Goal: Task Accomplishment & Management: Manage account settings

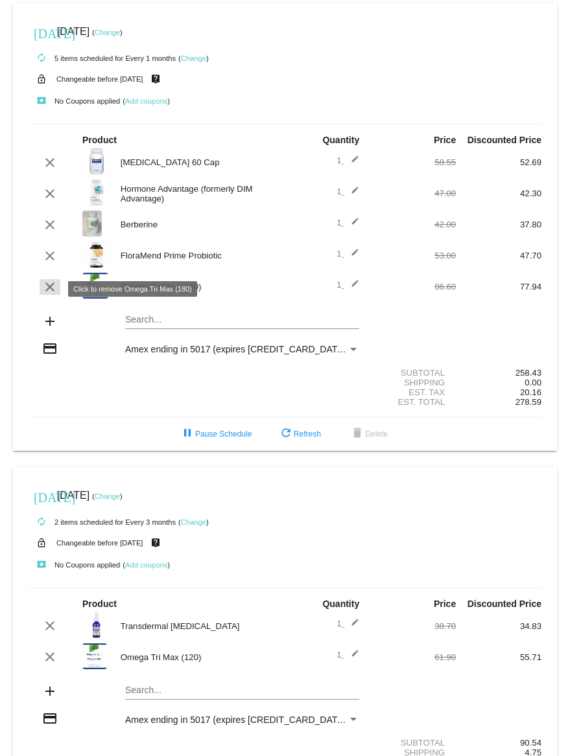
click at [43, 289] on mat-icon "clear" at bounding box center [50, 287] width 16 height 16
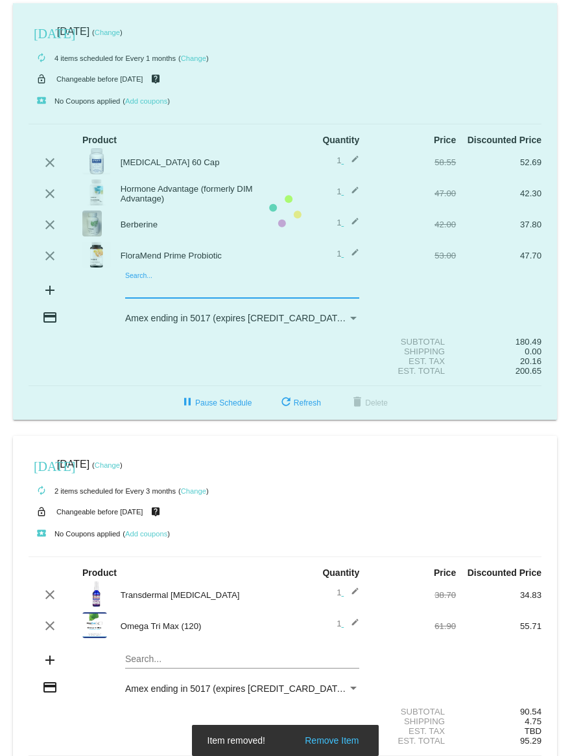
click at [170, 290] on mat-card "[DATE] [DATE] ( Change ) autorenew 4 items scheduled for Every 1 months ( Chang…" at bounding box center [285, 211] width 544 height 417
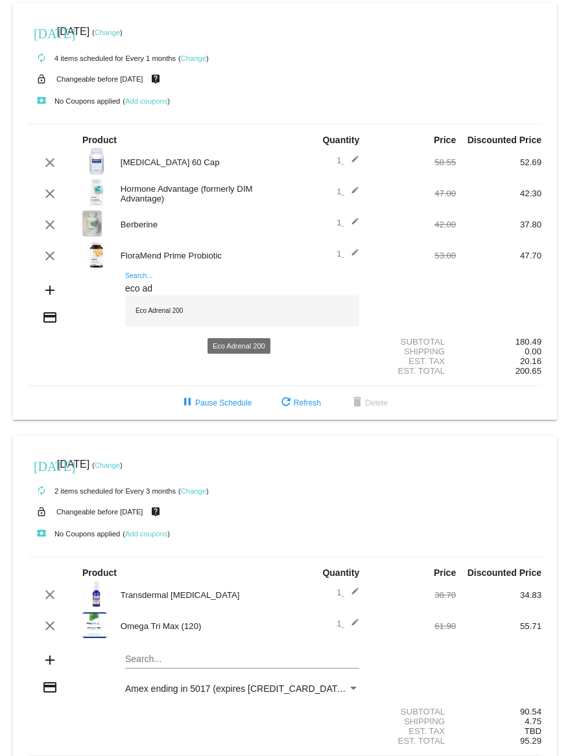
type input "eco ad"
click at [174, 316] on div "Eco Adrenal 200" at bounding box center [242, 310] width 234 height 31
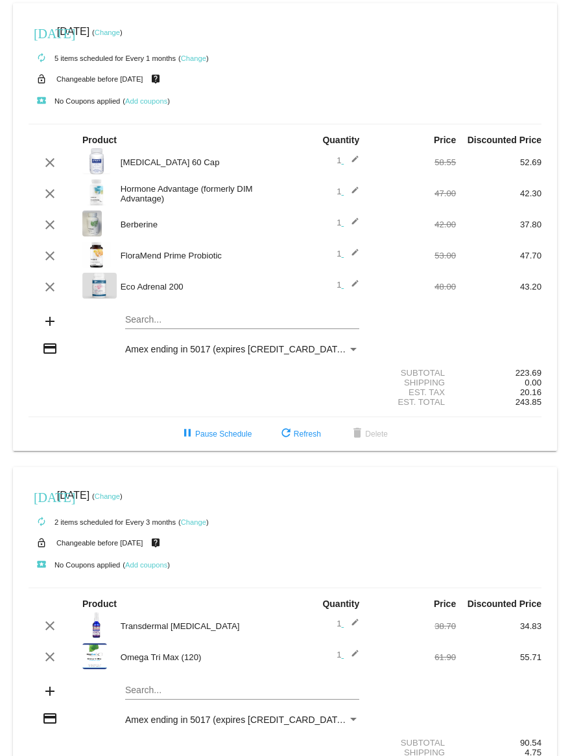
click at [120, 30] on link "Change" at bounding box center [107, 33] width 25 height 8
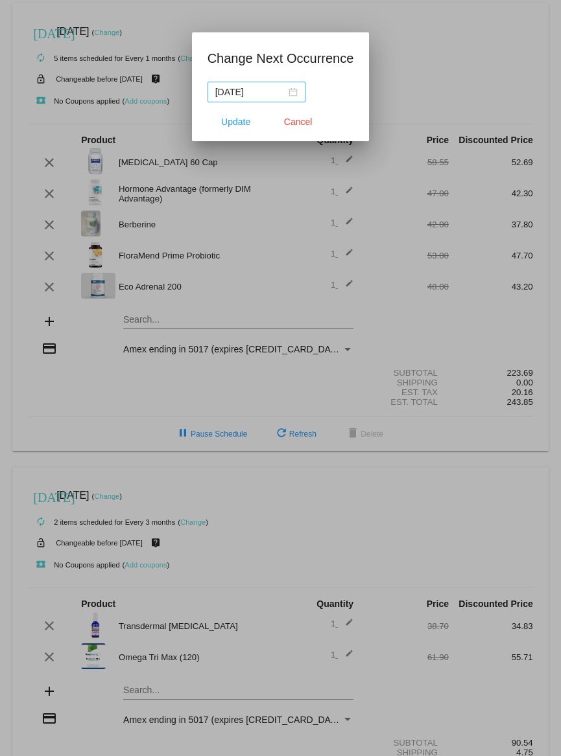
click at [293, 93] on div "[DATE]" at bounding box center [256, 92] width 82 height 14
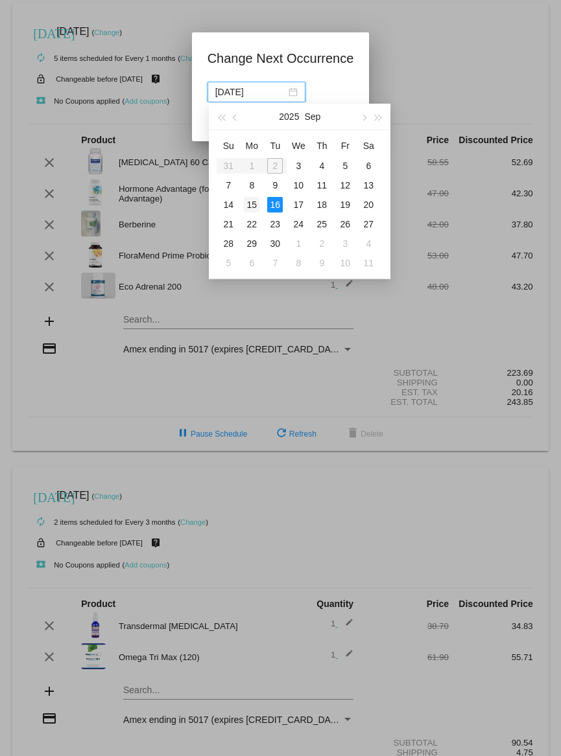
click at [249, 203] on div "15" at bounding box center [252, 205] width 16 height 16
type input "[DATE]"
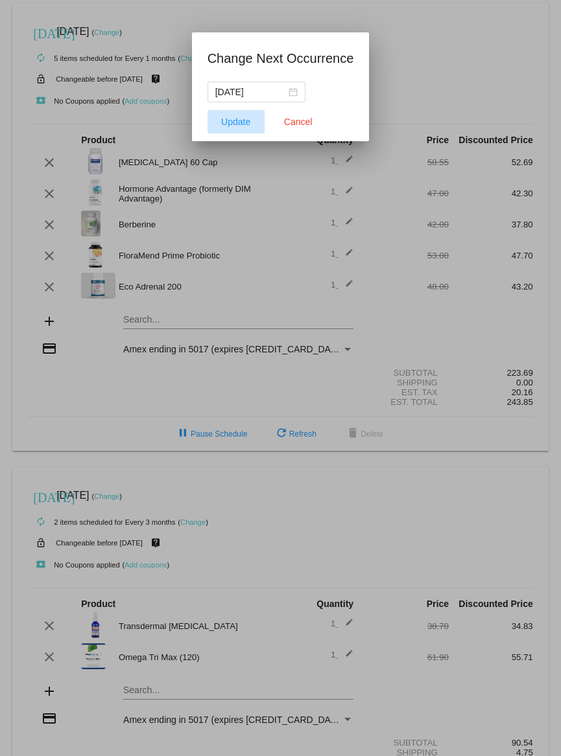
click at [241, 123] on span "Update" at bounding box center [235, 122] width 29 height 10
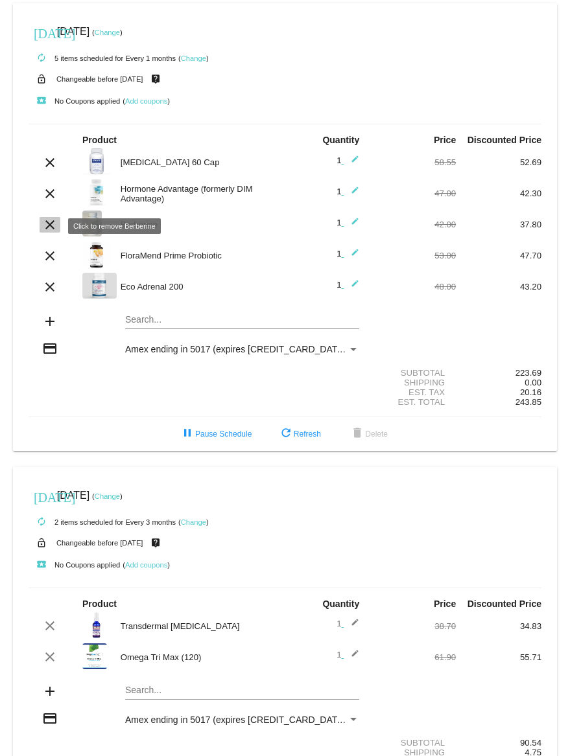
click at [49, 223] on mat-icon "clear" at bounding box center [50, 225] width 16 height 16
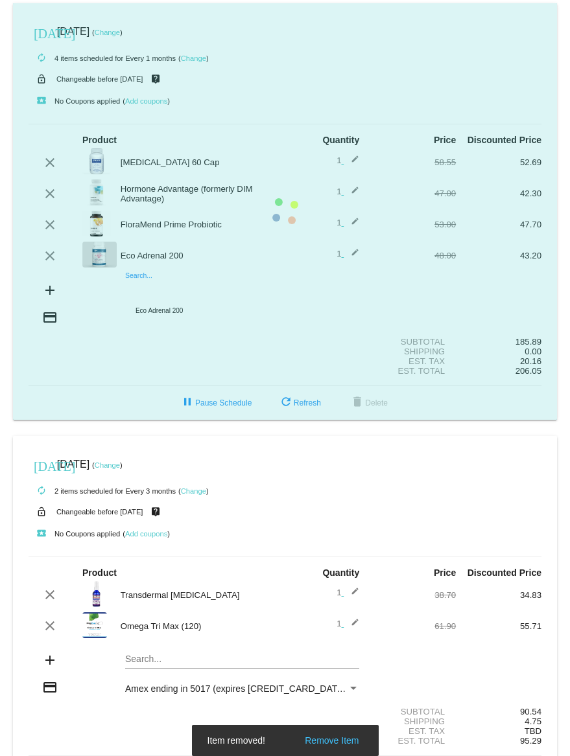
click at [161, 292] on mat-card "[DATE] [DATE] ( Change ) autorenew 4 items scheduled for Every 1 months ( Chang…" at bounding box center [285, 211] width 544 height 417
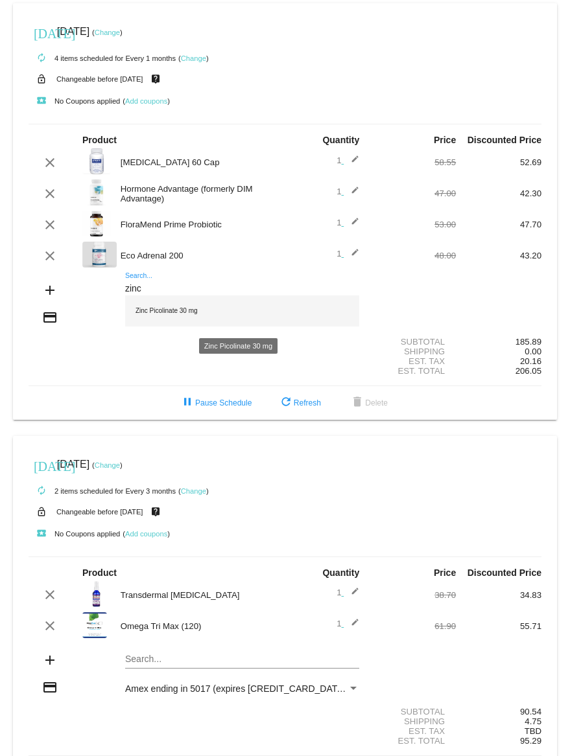
type input "zinc"
click at [167, 312] on div "Zinc Picolinate 30 mg" at bounding box center [242, 310] width 234 height 31
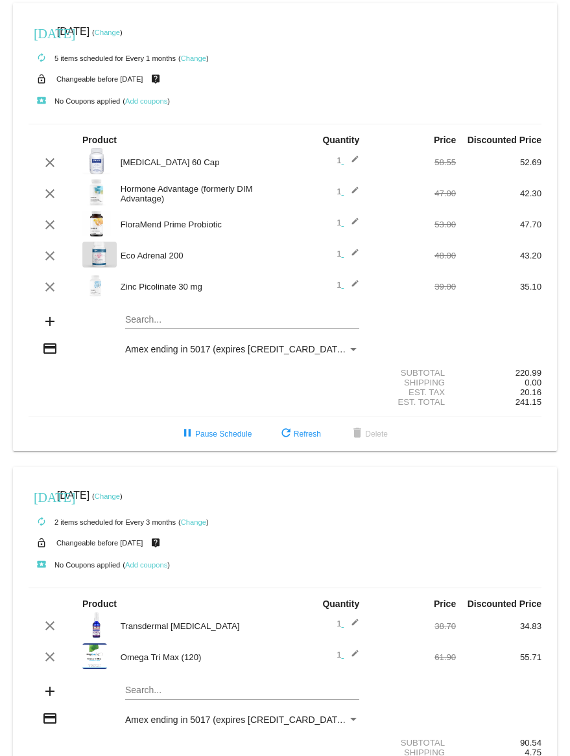
click at [88, 290] on img at bounding box center [95, 286] width 26 height 26
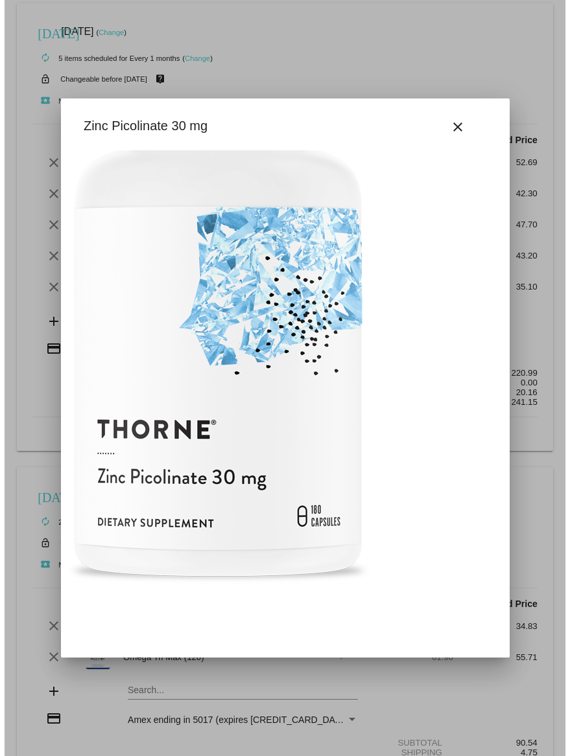
scroll to position [167, 185]
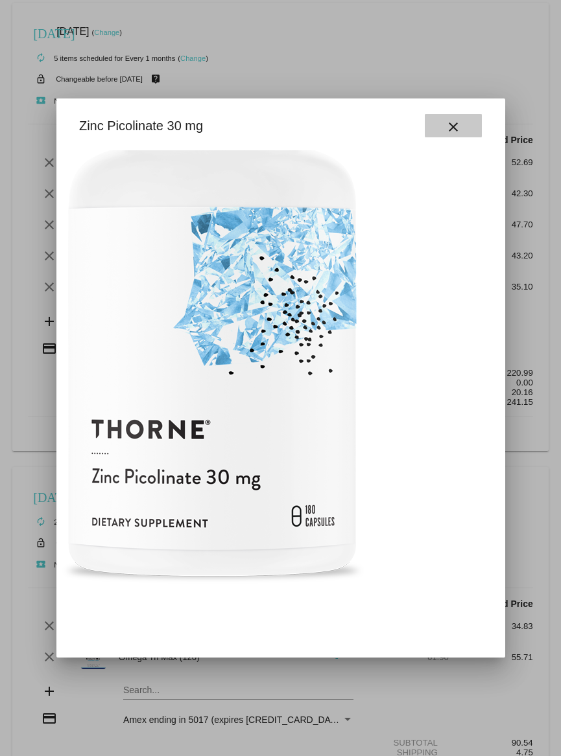
click at [453, 121] on mat-icon "close" at bounding box center [453, 127] width 16 height 16
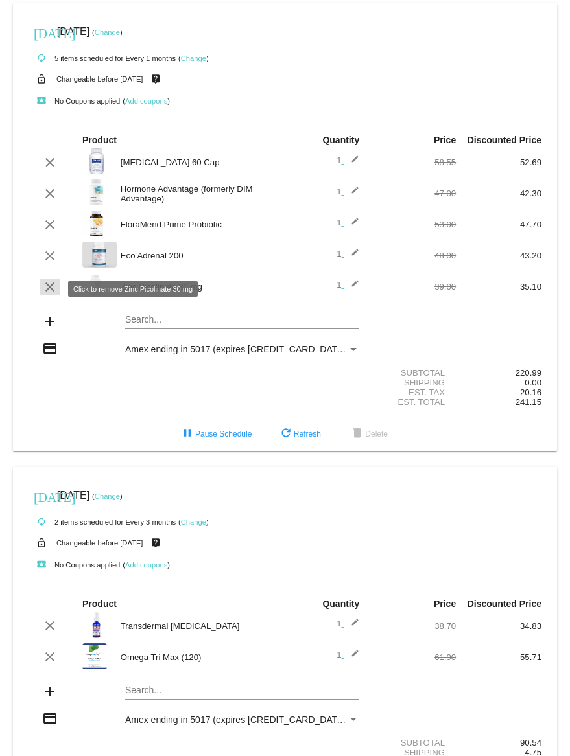
click at [49, 288] on mat-icon "clear" at bounding box center [50, 287] width 16 height 16
